Goal: Check status: Check status

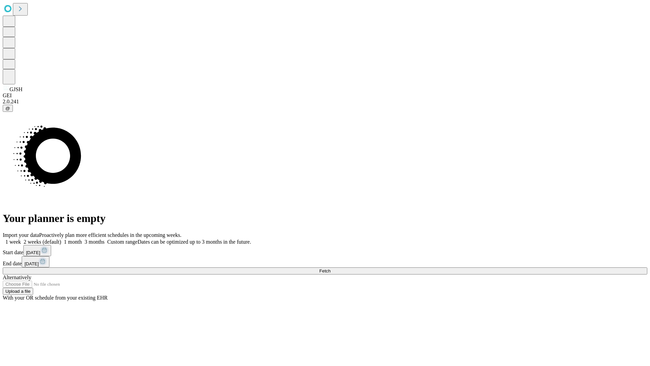
click at [330, 268] on span "Fetch" at bounding box center [324, 270] width 11 height 5
